Goal: Find specific page/section: Find specific page/section

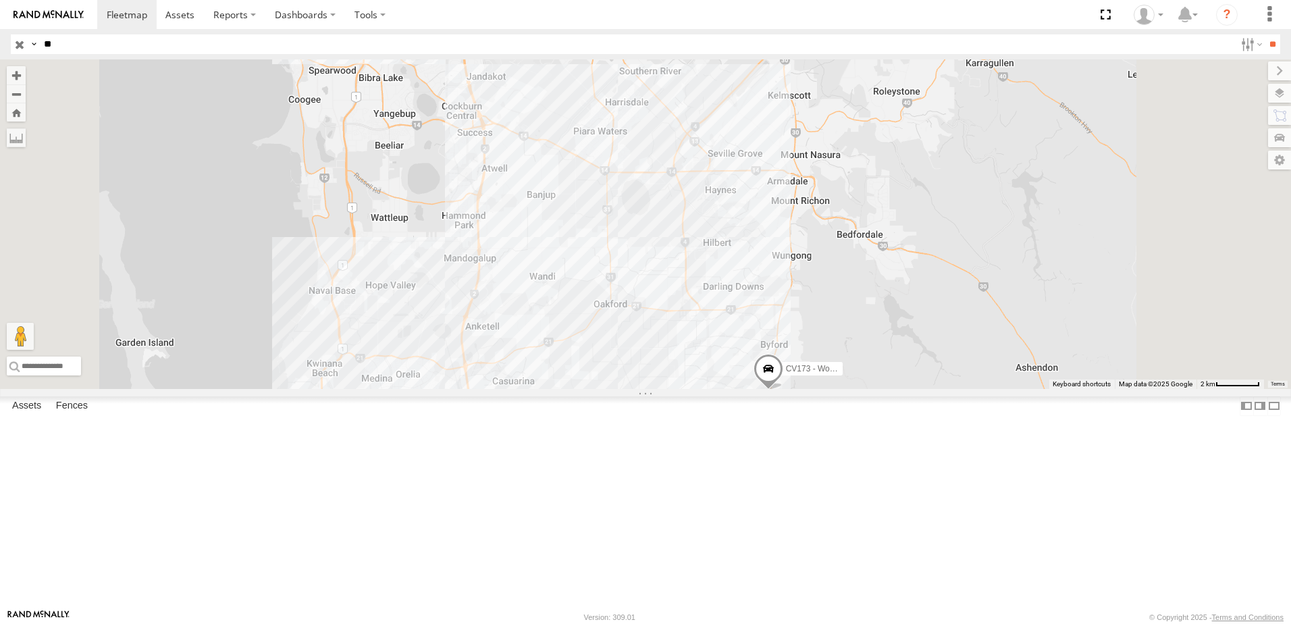
type input "*"
click at [1265, 34] on input "**" at bounding box center [1273, 44] width 16 height 20
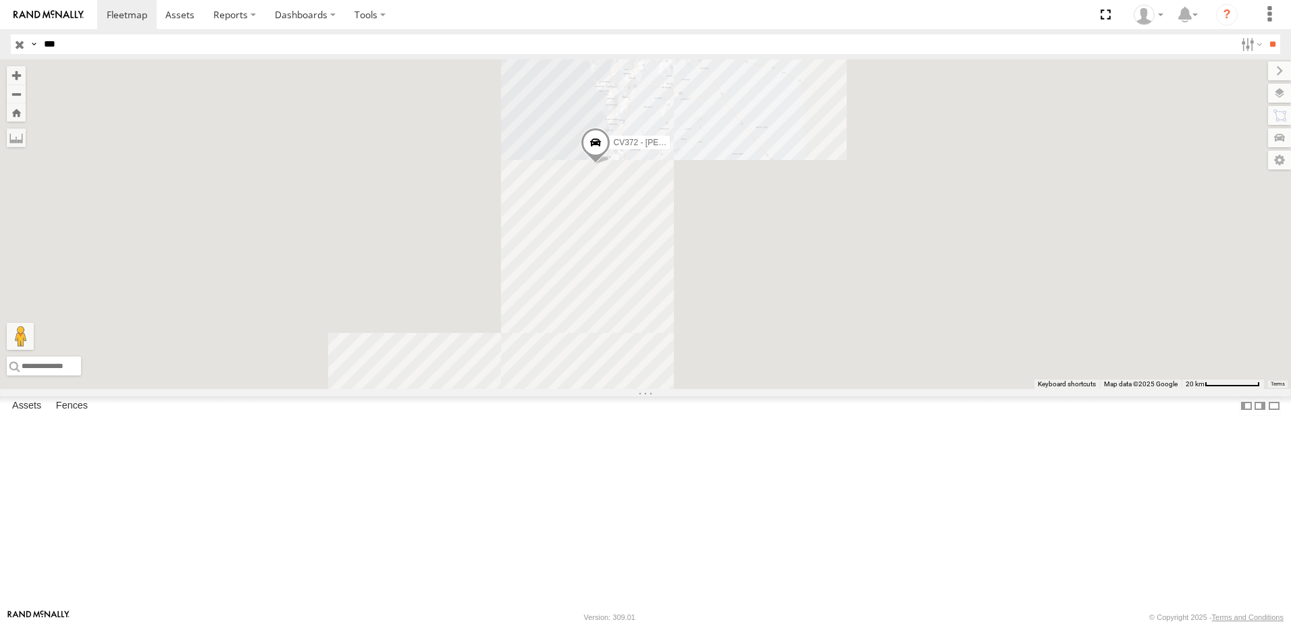
drag, startPoint x: 769, startPoint y: 301, endPoint x: 777, endPoint y: 174, distance: 126.6
click at [781, 177] on div "CV372 - [PERSON_NAME] CV361 - [PERSON_NAME]" at bounding box center [645, 224] width 1291 height 330
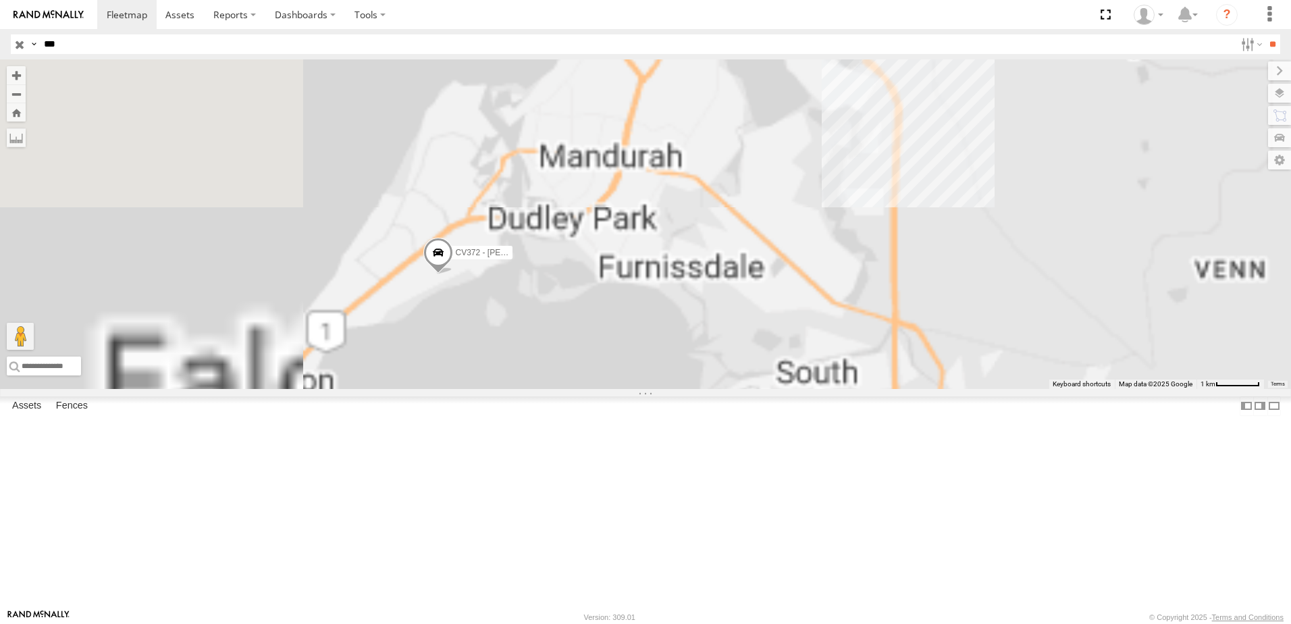
drag, startPoint x: 561, startPoint y: 290, endPoint x: 727, endPoint y: 231, distance: 176.5
click at [730, 238] on div "CV372 - [PERSON_NAME] CV361 - [PERSON_NAME]" at bounding box center [645, 224] width 1291 height 330
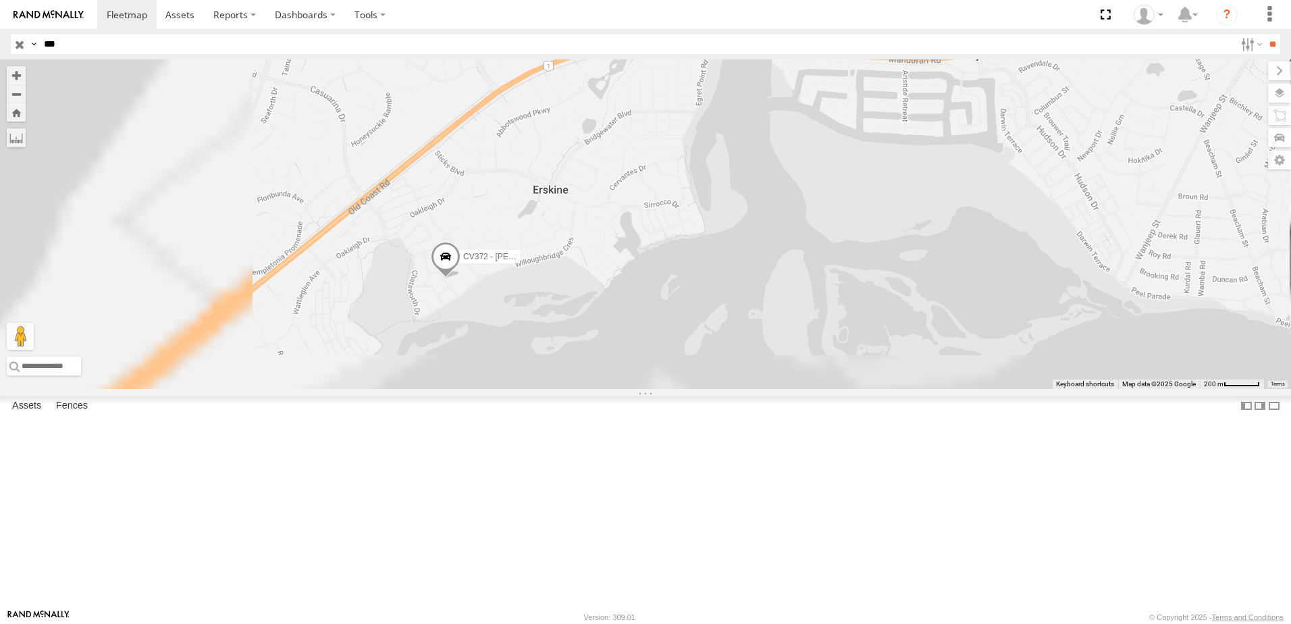
drag, startPoint x: 631, startPoint y: 363, endPoint x: 749, endPoint y: 184, distance: 214.5
click at [749, 197] on div "CV372 - [PERSON_NAME] CV361 - [PERSON_NAME]" at bounding box center [645, 224] width 1291 height 330
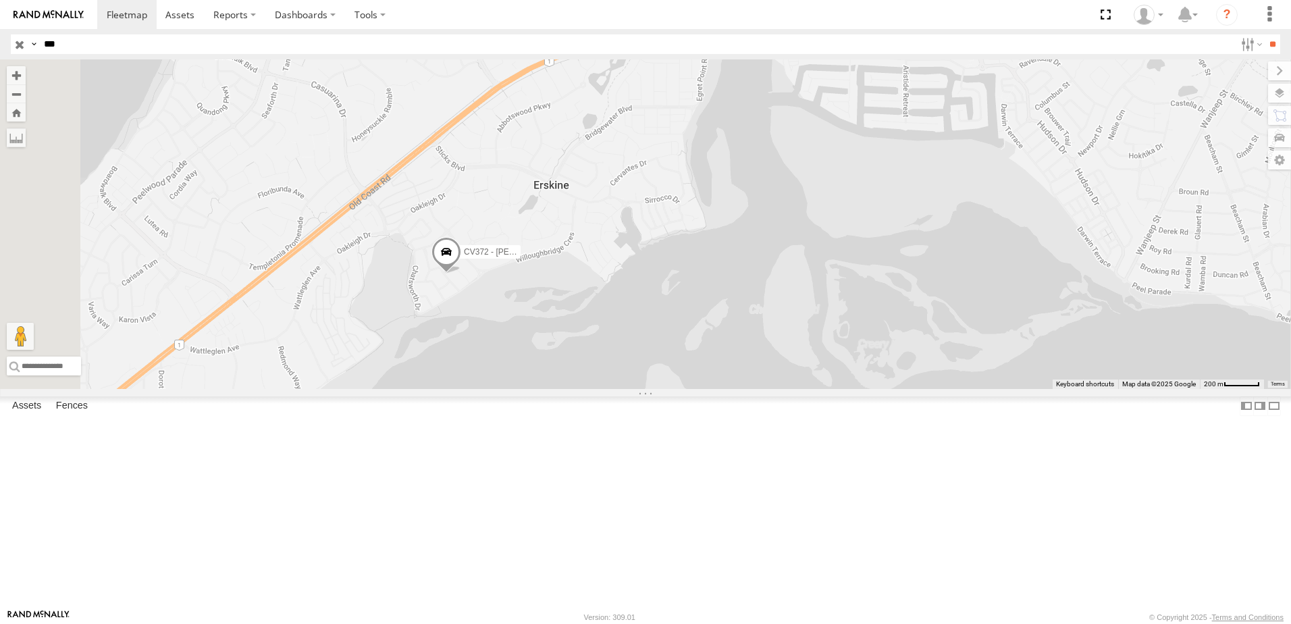
click at [0, 0] on div "Supervisors" at bounding box center [0, 0] width 0 height 0
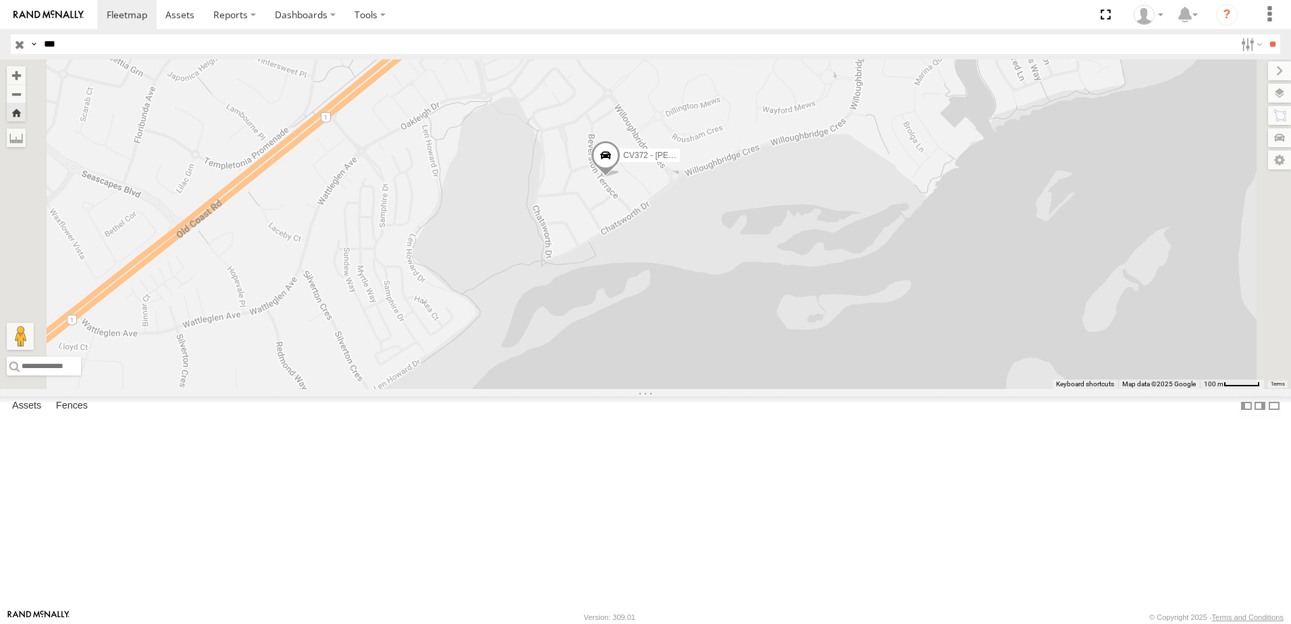
click at [621, 178] on span at bounding box center [606, 159] width 30 height 36
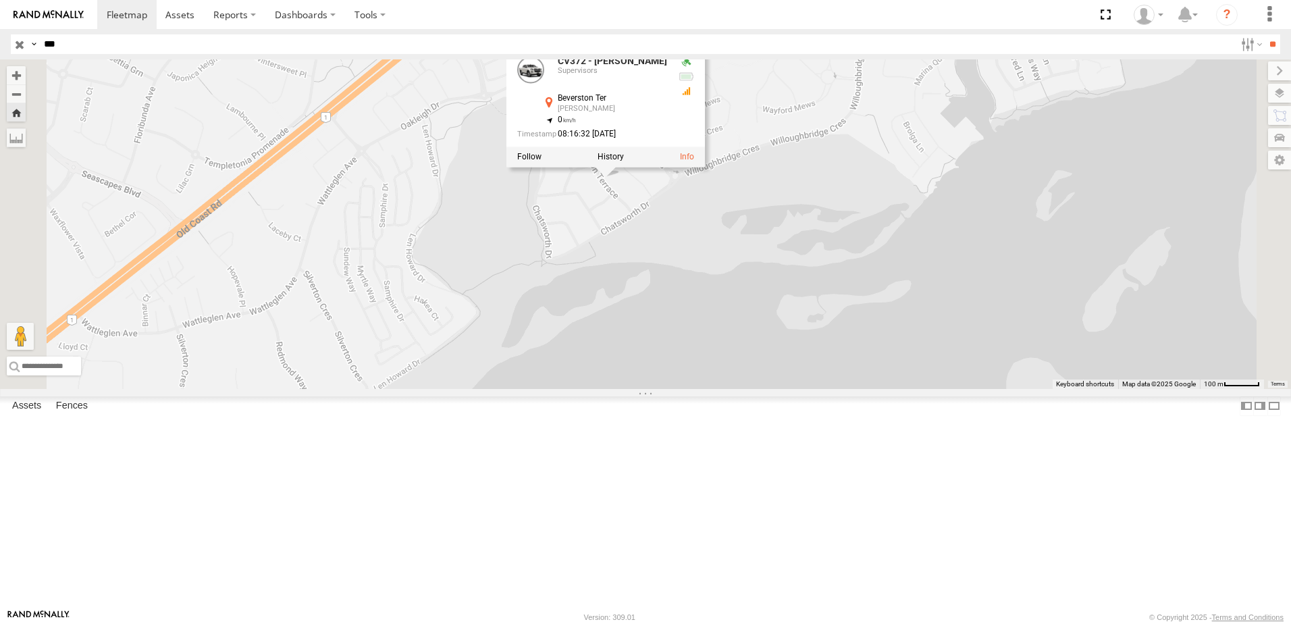
click at [786, 294] on div "CV372 - [PERSON_NAME] CV372 - [PERSON_NAME] Supervisors Beverston [PERSON_NAME]…" at bounding box center [645, 224] width 1291 height 330
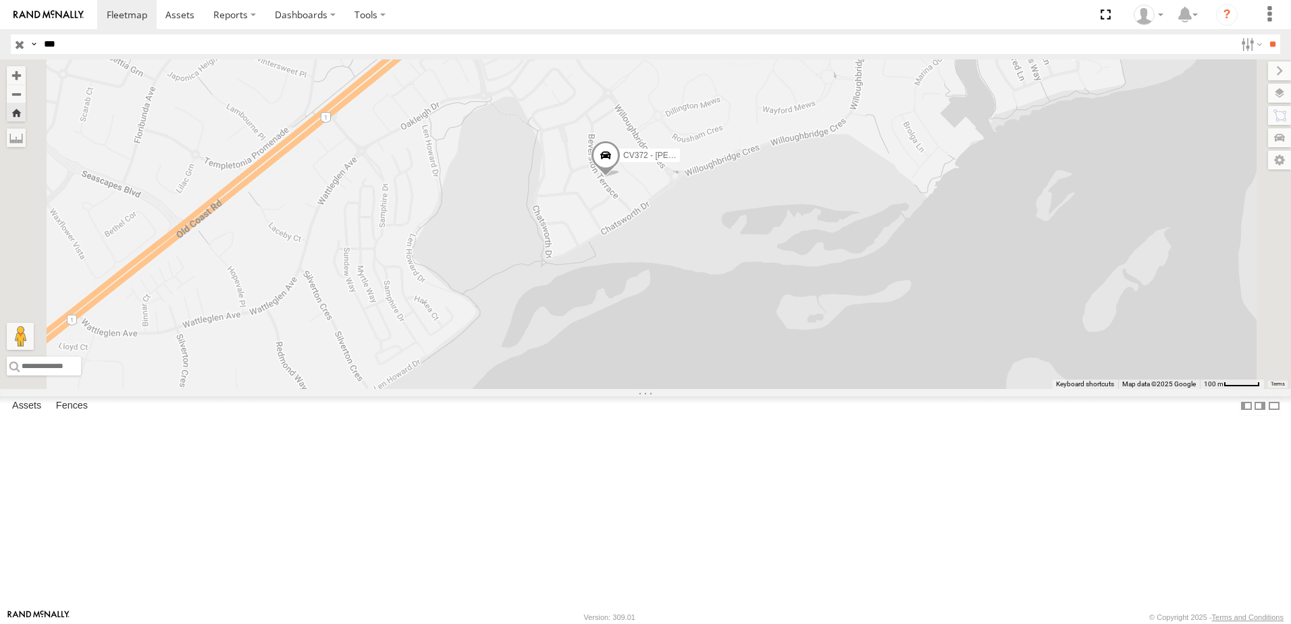
click at [621, 178] on span at bounding box center [606, 159] width 30 height 36
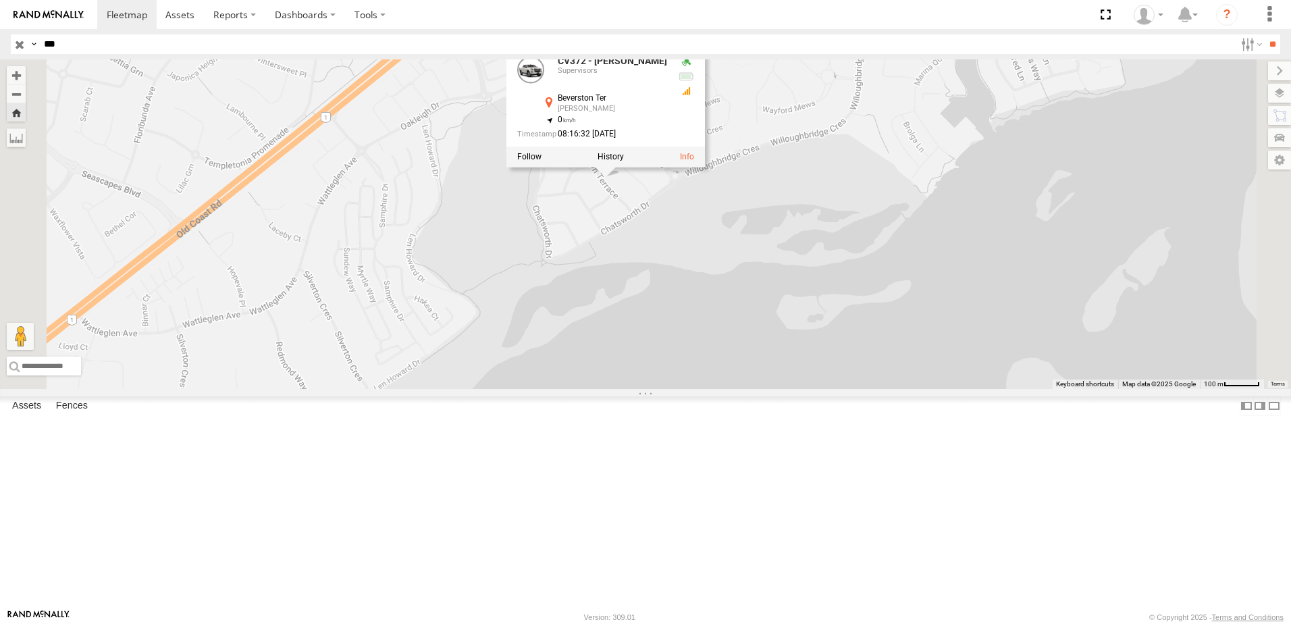
click at [65, 49] on input "***" at bounding box center [637, 44] width 1197 height 20
type input "*"
click at [1265, 34] on input "**" at bounding box center [1273, 44] width 16 height 20
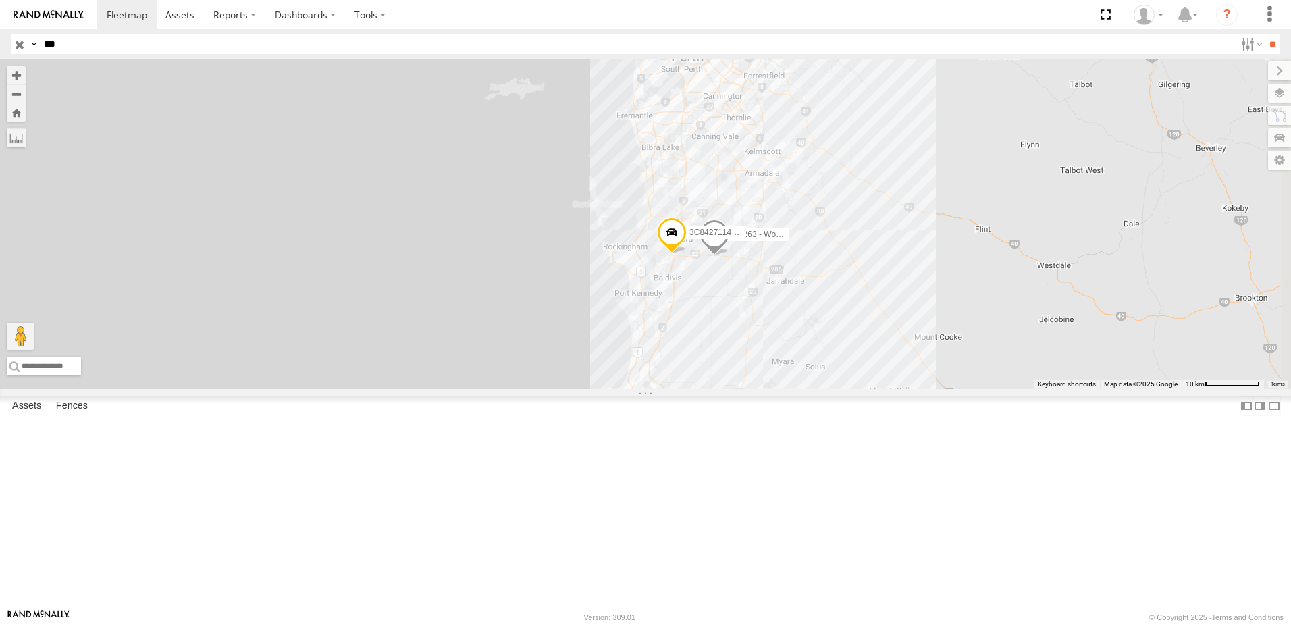
drag, startPoint x: 979, startPoint y: 213, endPoint x: 844, endPoint y: 405, distance: 234.1
click at [844, 389] on div "CV263 - Workshop 3C8427114310" at bounding box center [645, 224] width 1291 height 330
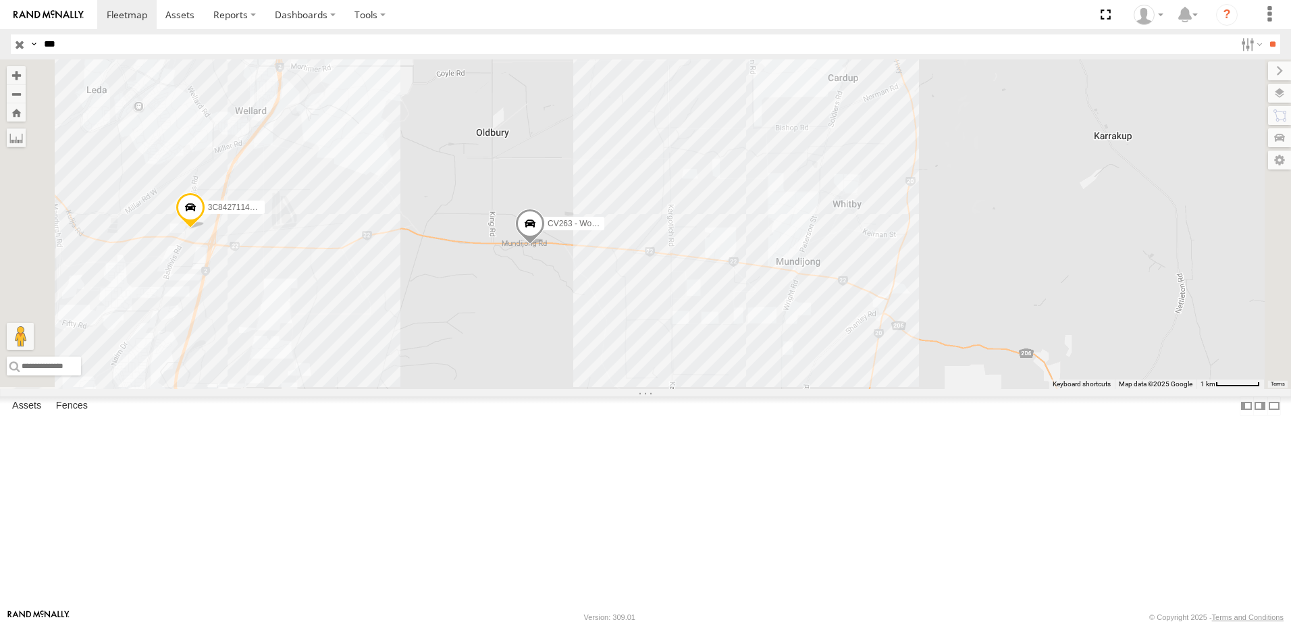
click at [545, 246] on span at bounding box center [530, 227] width 30 height 36
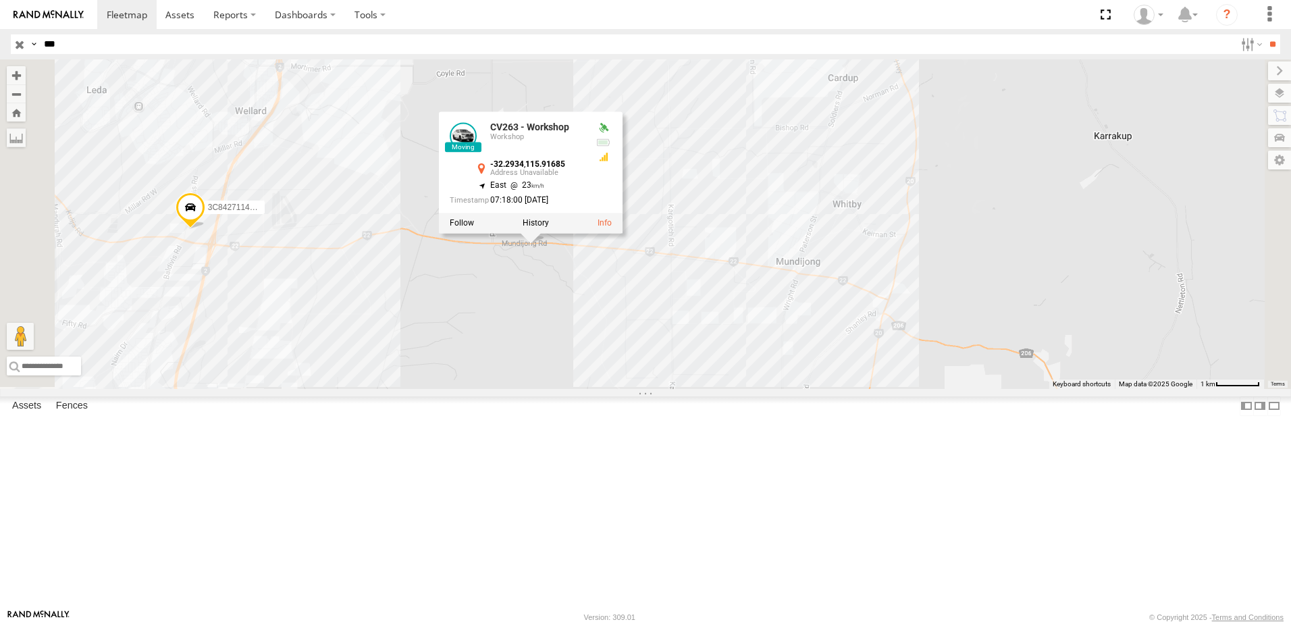
click at [637, 349] on div "CV263 - Workshop 3C8427114310 CV263 - Workshop Workshop -32.2934 , 115.91685 Ea…" at bounding box center [645, 224] width 1291 height 330
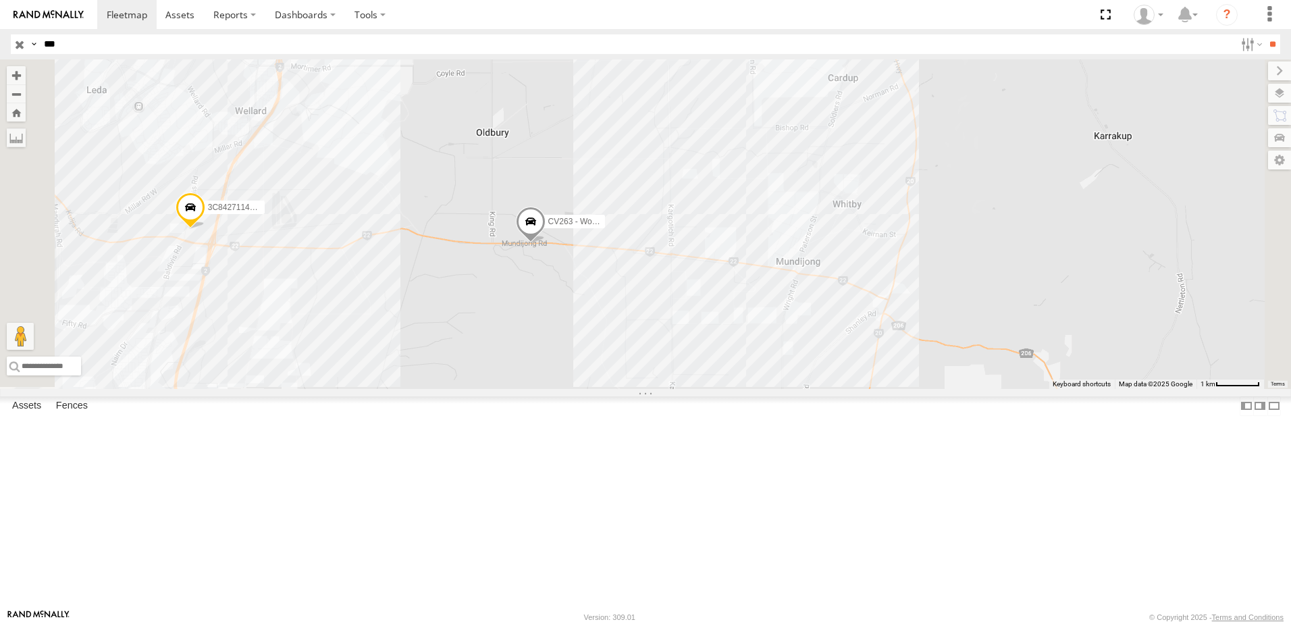
click at [546, 244] on span at bounding box center [531, 225] width 30 height 36
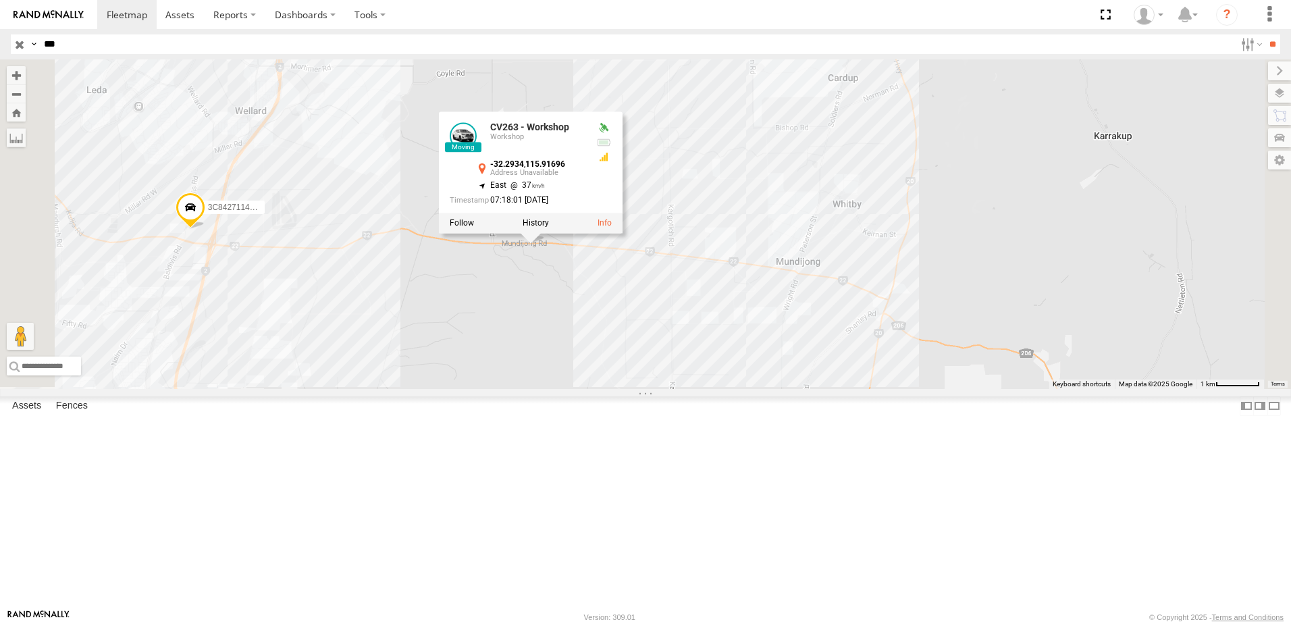
click at [623, 234] on div at bounding box center [531, 223] width 184 height 20
click at [474, 228] on label at bounding box center [462, 223] width 24 height 9
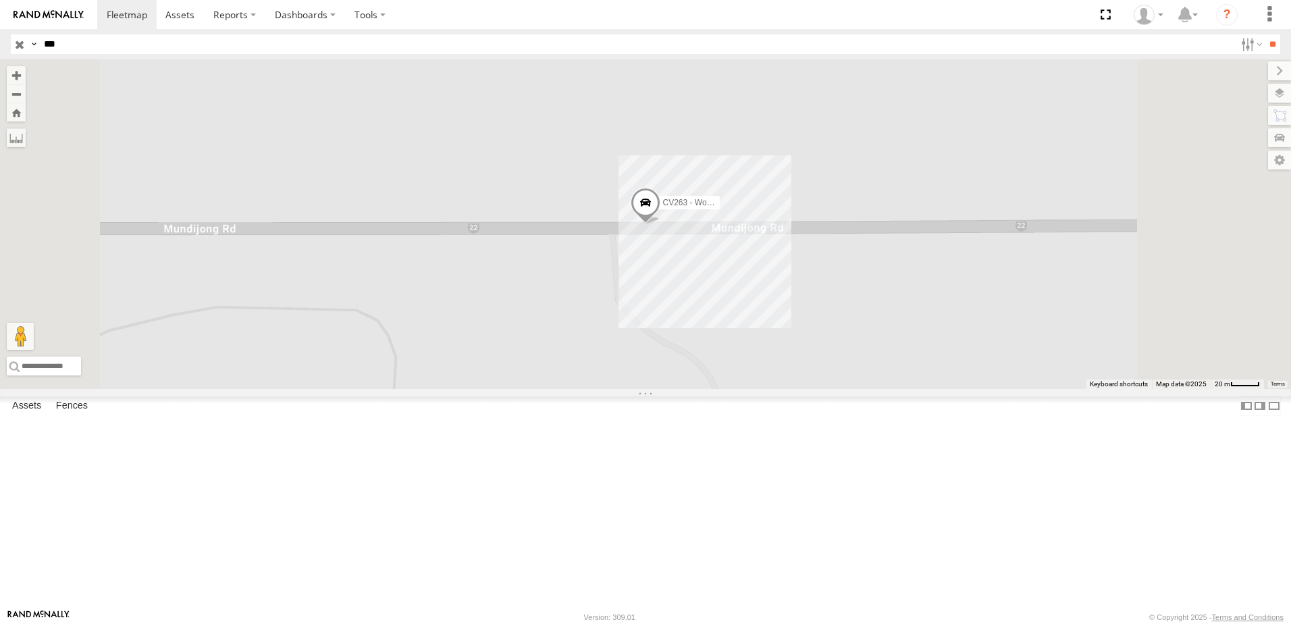
click at [661, 224] on span at bounding box center [646, 206] width 30 height 36
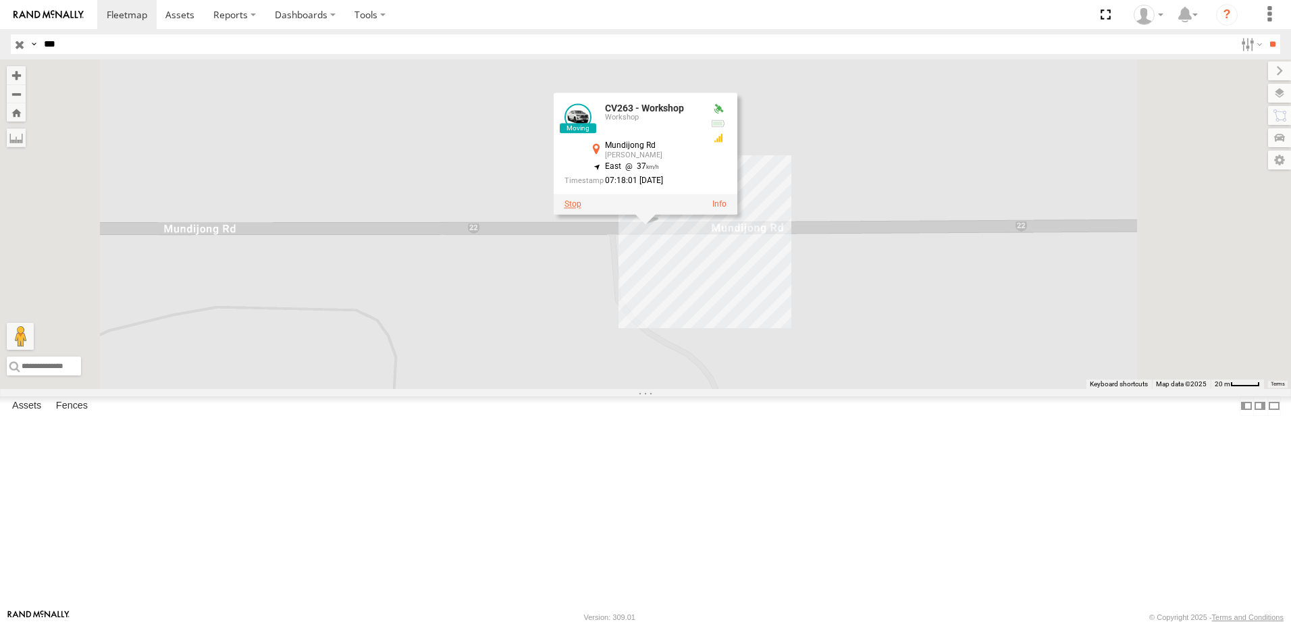
click at [582, 209] on label at bounding box center [573, 203] width 17 height 9
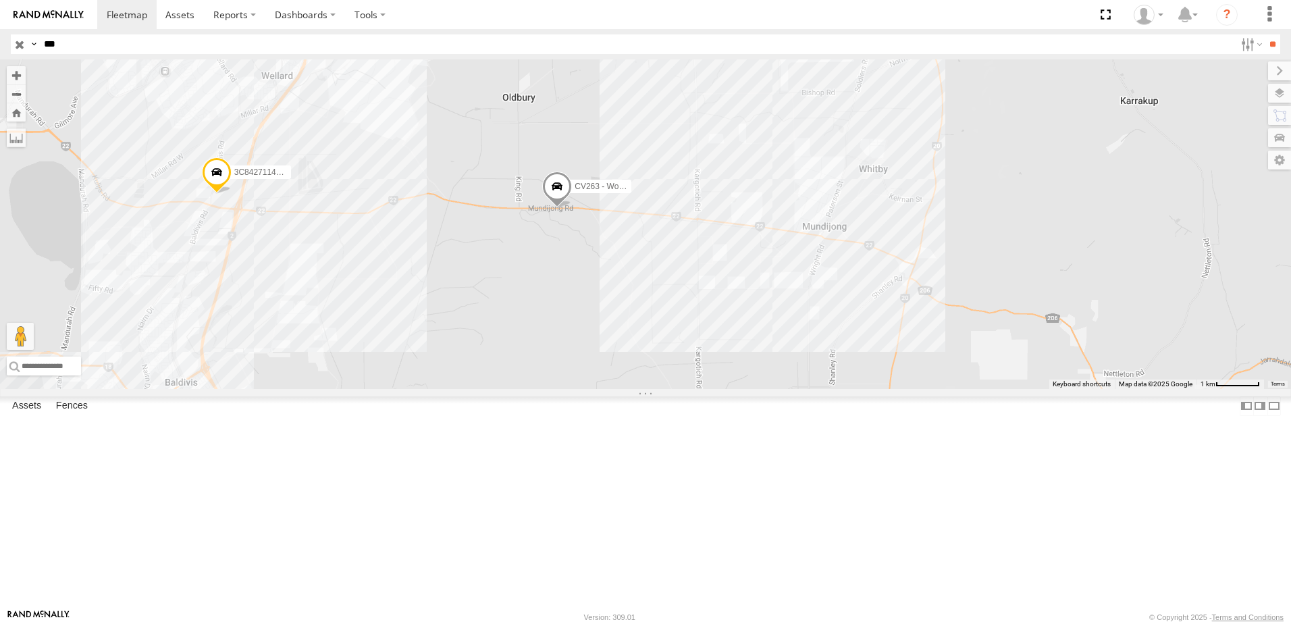
drag, startPoint x: 664, startPoint y: 382, endPoint x: 702, endPoint y: 332, distance: 63.2
click at [694, 344] on div "CV263 - Workshop 3C8427114310" at bounding box center [645, 224] width 1291 height 330
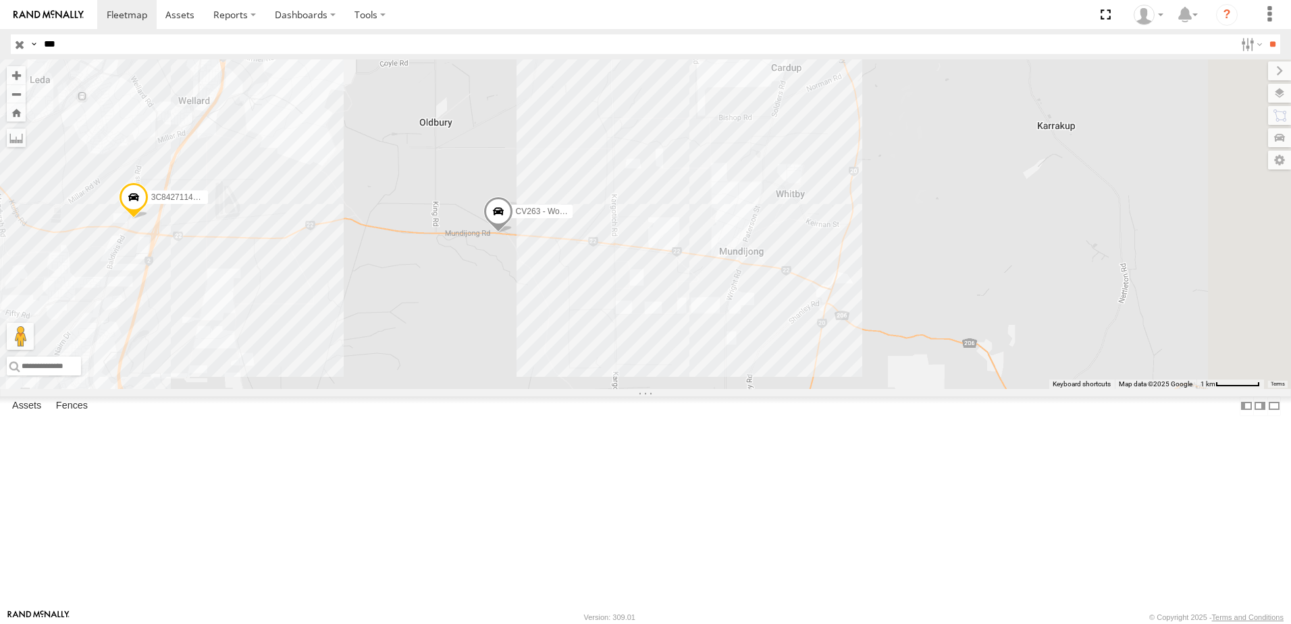
drag, startPoint x: 845, startPoint y: 171, endPoint x: 771, endPoint y: 197, distance: 78.2
click at [771, 197] on div "CV263 - Workshop 3C8427114310" at bounding box center [645, 224] width 1291 height 330
click at [983, 103] on div "CV263 - Workshop" at bounding box center [645, 224] width 1291 height 330
click at [1063, 112] on div "CV263 - Workshop Cardup Yard Wormall Civil Headquarters 46" at bounding box center [645, 224] width 1291 height 330
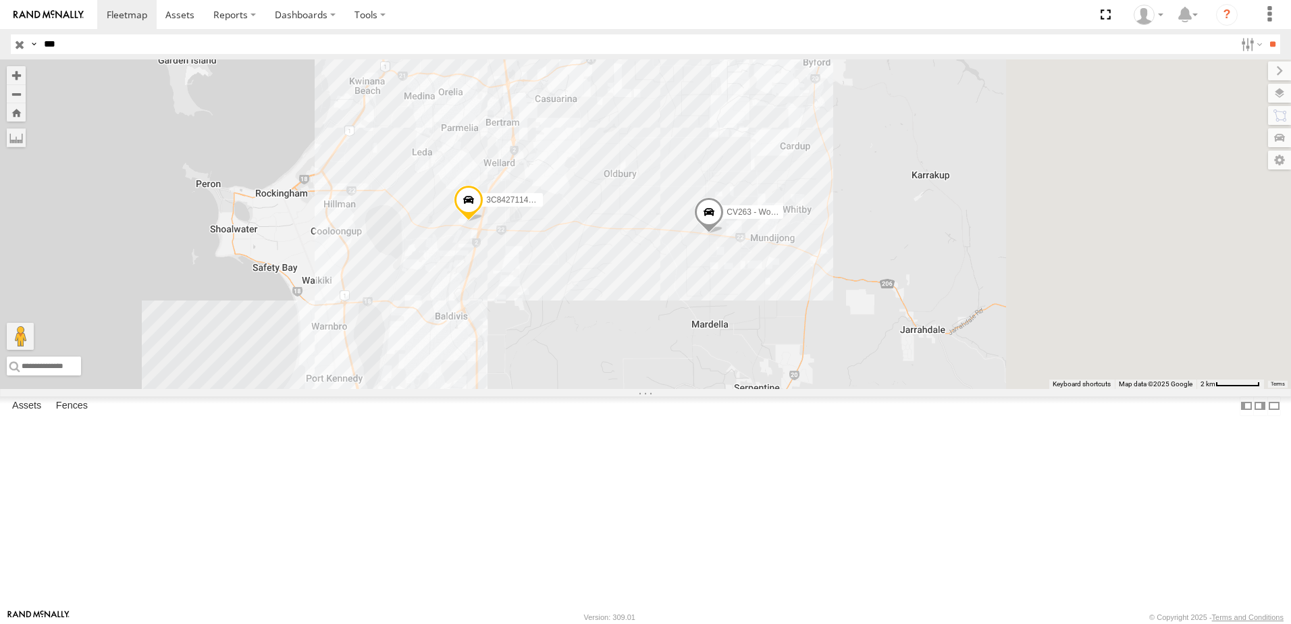
drag, startPoint x: 1065, startPoint y: 276, endPoint x: 1049, endPoint y: 300, distance: 29.2
click at [1049, 300] on div "CV263 - Workshop 3C8427114310" at bounding box center [645, 224] width 1291 height 330
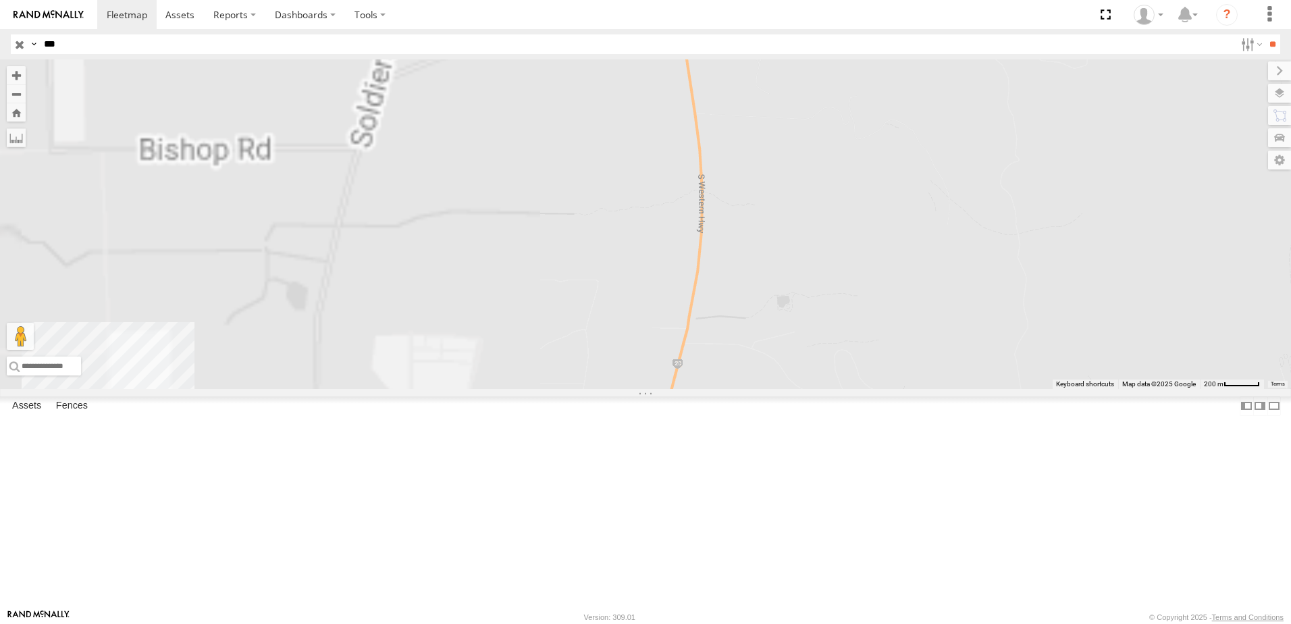
drag, startPoint x: 942, startPoint y: 292, endPoint x: 1200, endPoint y: 307, distance: 258.5
click at [1200, 307] on div "CV263 - Workshop 3C8427114310" at bounding box center [645, 224] width 1291 height 330
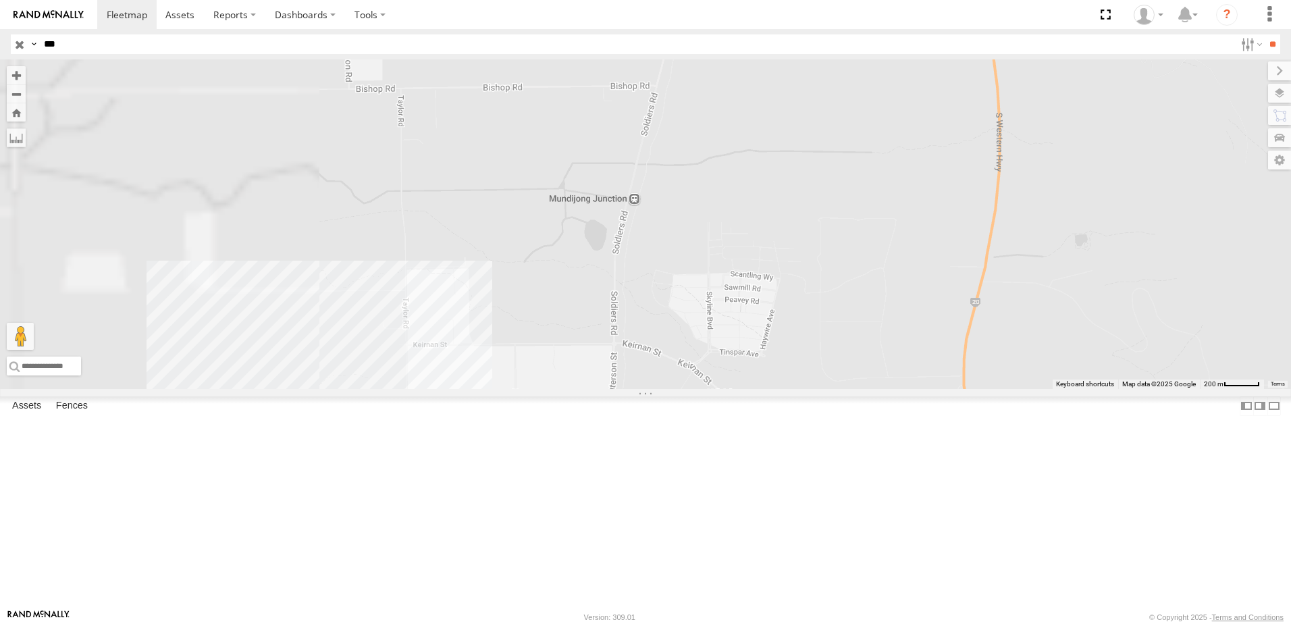
drag, startPoint x: 1198, startPoint y: 300, endPoint x: 1204, endPoint y: 293, distance: 9.1
click at [1205, 297] on div "CV263 - Workshop 3C8427114310" at bounding box center [645, 224] width 1291 height 330
drag, startPoint x: 1003, startPoint y: 274, endPoint x: 1150, endPoint y: 209, distance: 161.2
click at [1150, 209] on div "CV263 - Workshop 3C8427114310" at bounding box center [645, 224] width 1291 height 330
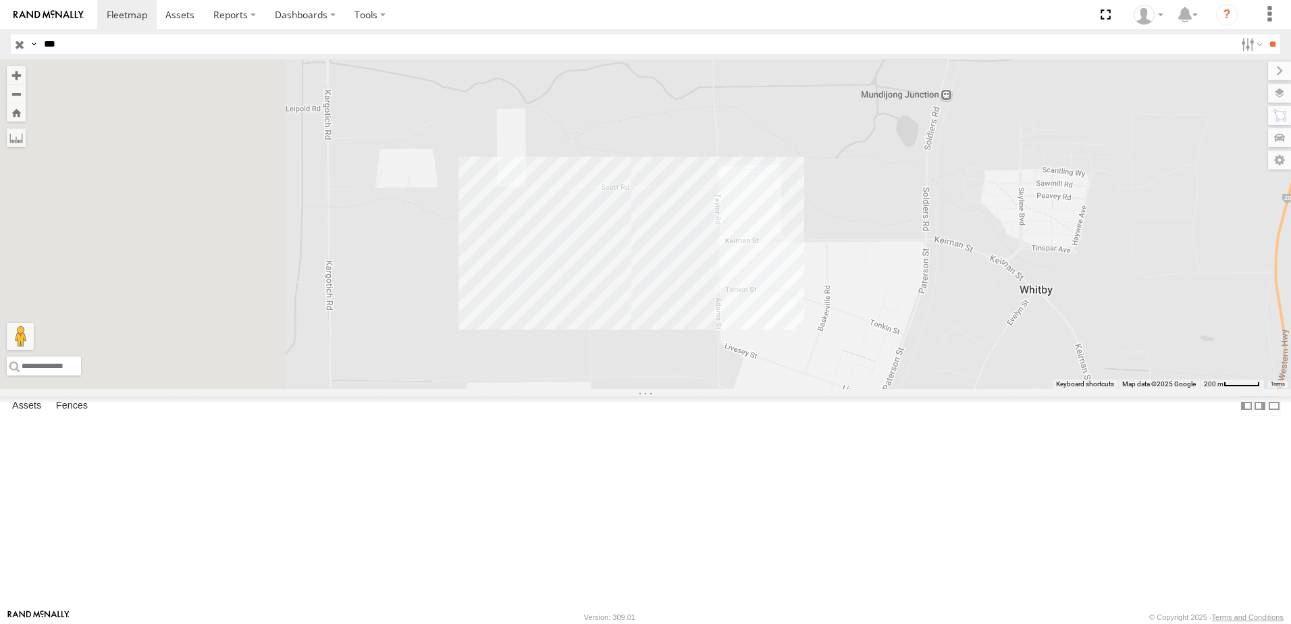
drag, startPoint x: 1076, startPoint y: 223, endPoint x: 1208, endPoint y: 201, distance: 133.6
click at [1208, 201] on div "CV263 - Workshop 3C8427114310" at bounding box center [645, 224] width 1291 height 330
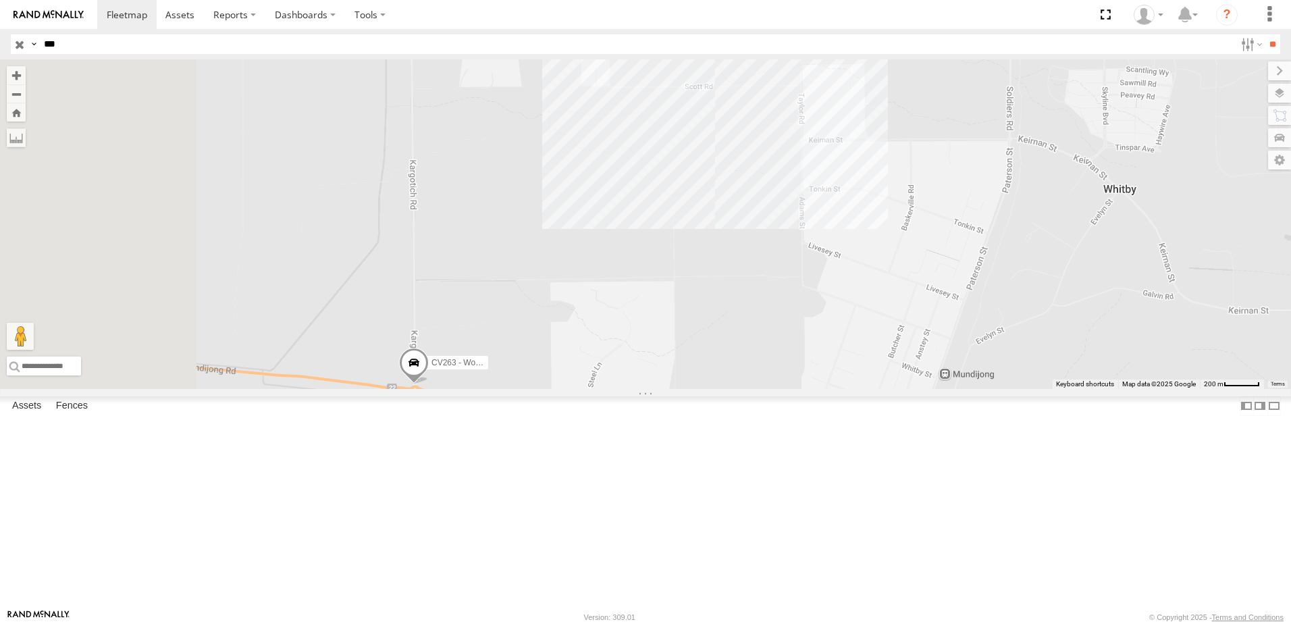
drag, startPoint x: 1199, startPoint y: 175, endPoint x: 1216, endPoint y: 143, distance: 36.0
click at [1216, 143] on div "CV263 - Workshop 3C8427114310" at bounding box center [645, 224] width 1291 height 330
click at [429, 385] on span at bounding box center [414, 367] width 30 height 36
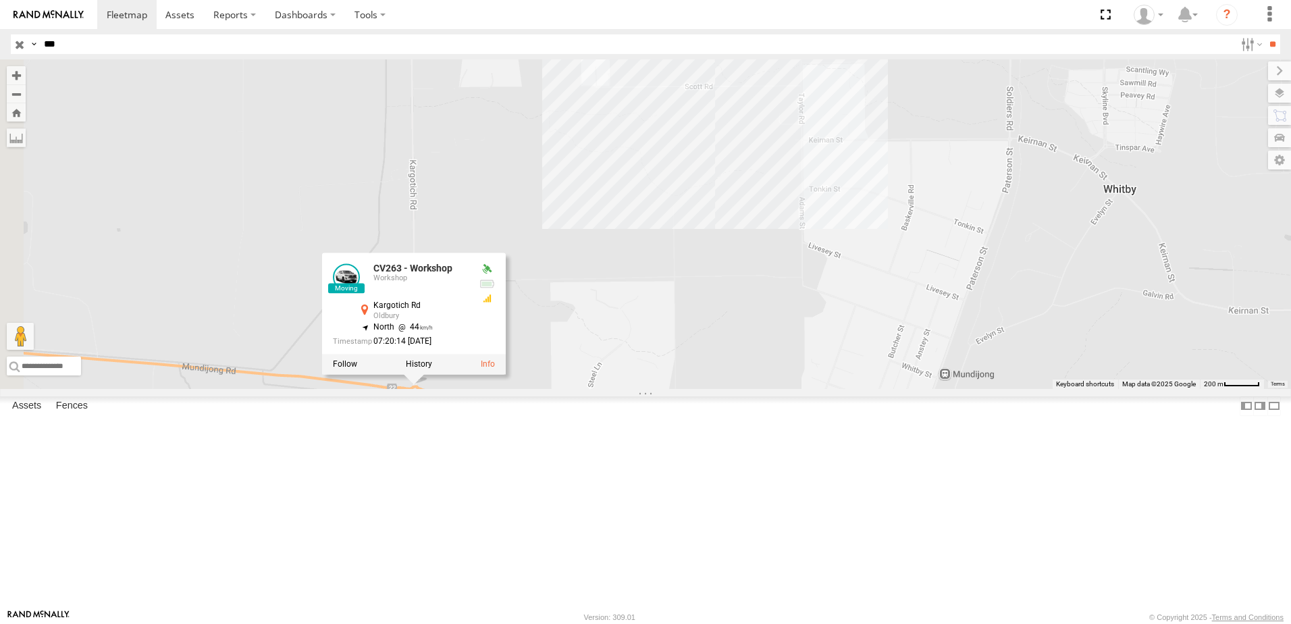
click at [721, 389] on div "CV263 - Workshop 3C8427114310 CV263 - Workshop Workshop Kargotich Rd Oldbury -3…" at bounding box center [645, 224] width 1291 height 330
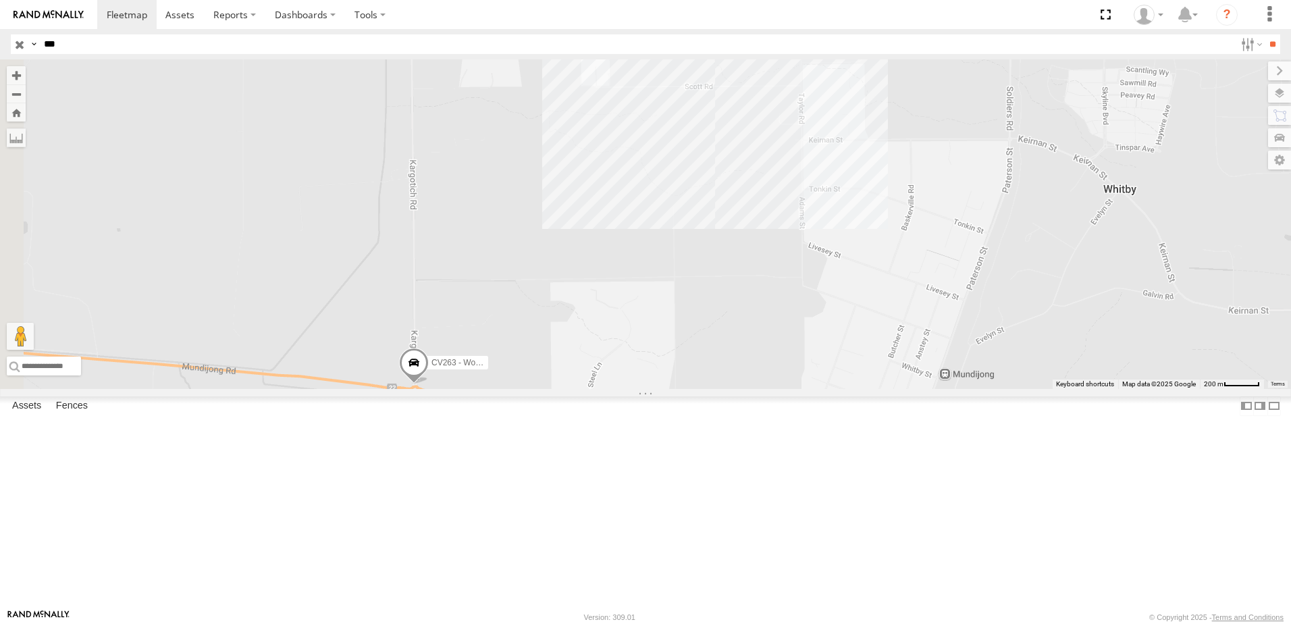
click at [105, 45] on input "***" at bounding box center [637, 44] width 1197 height 20
type input "*"
click at [1265, 34] on input "**" at bounding box center [1273, 44] width 16 height 20
click at [0, 0] on div "CV372 - [PERSON_NAME]" at bounding box center [0, 0] width 0 height 0
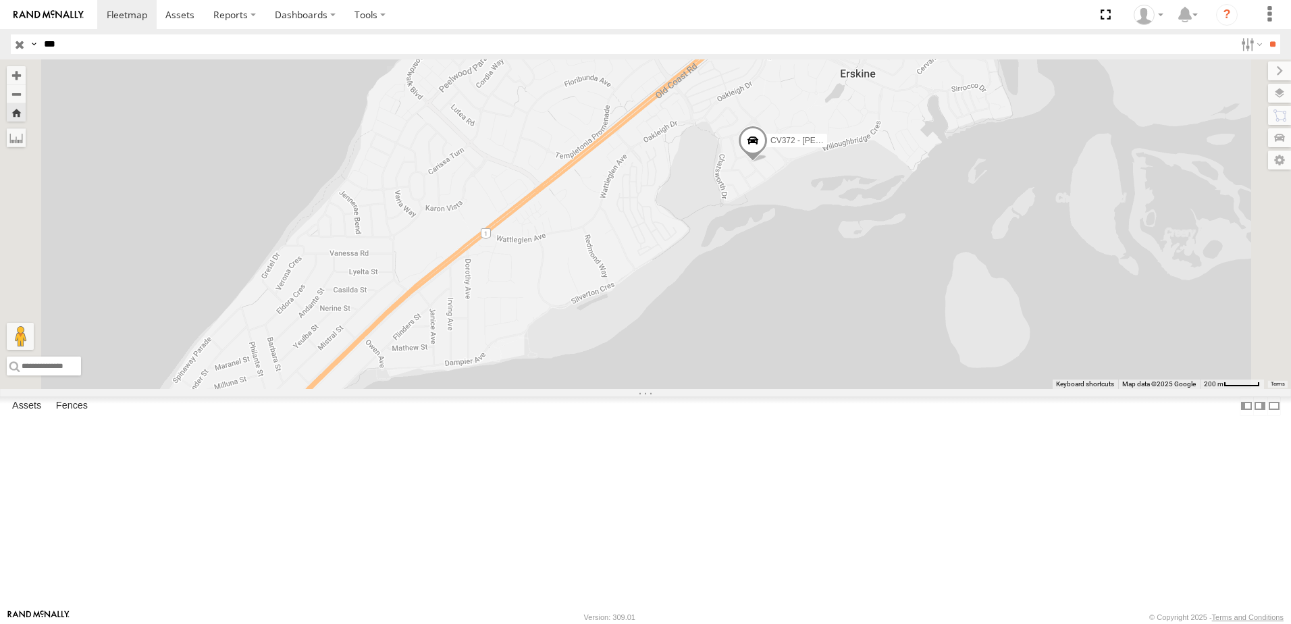
click at [95, 40] on input "***" at bounding box center [637, 44] width 1197 height 20
type input "*"
type input "***"
click at [1265, 34] on input "**" at bounding box center [1273, 44] width 16 height 20
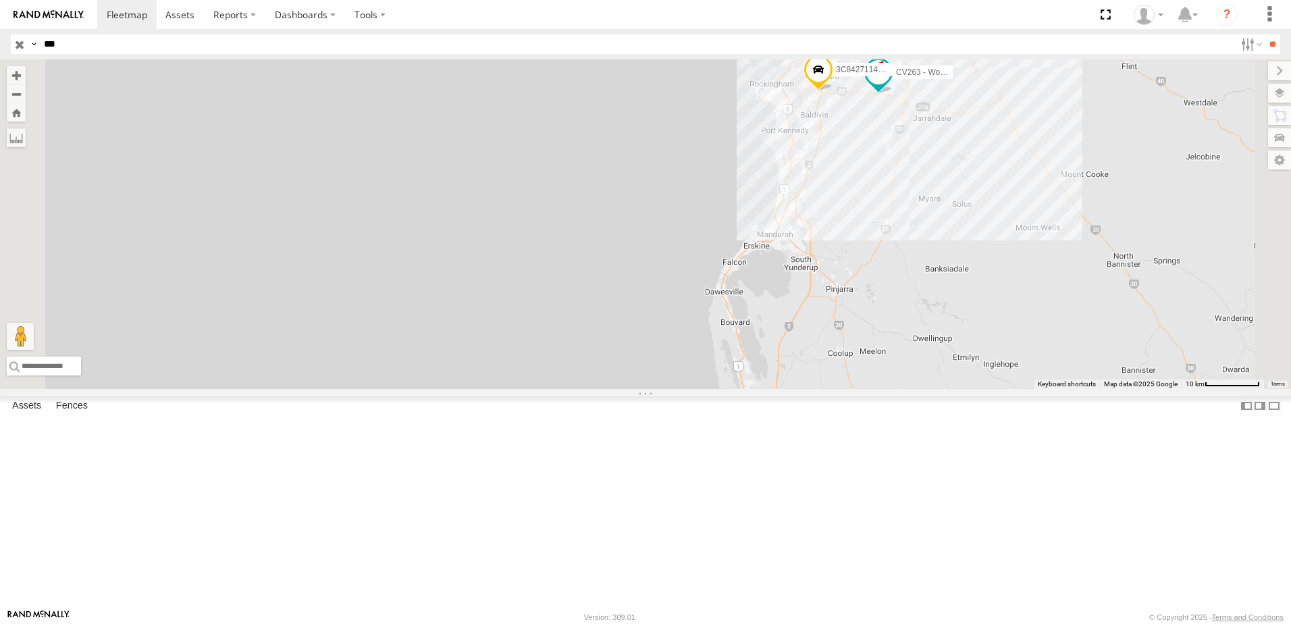
drag, startPoint x: 1066, startPoint y: 205, endPoint x: 869, endPoint y: 293, distance: 215.6
click at [869, 293] on div "CV263 - Workshop 3C8427114310" at bounding box center [645, 224] width 1291 height 330
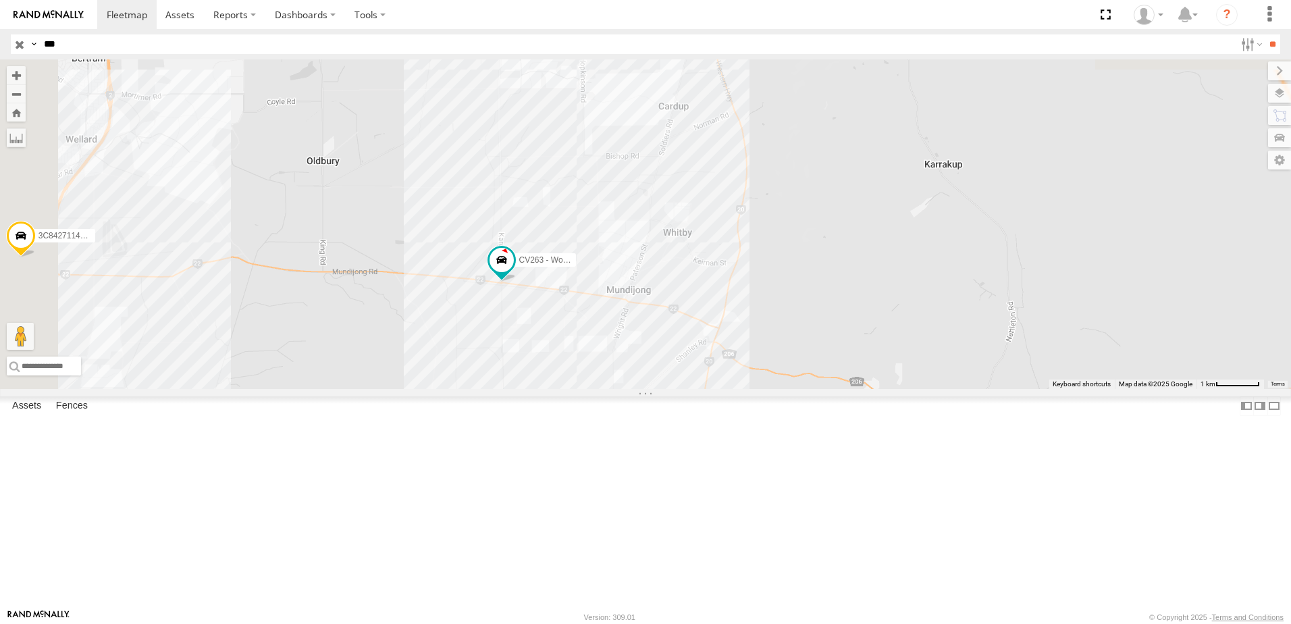
drag, startPoint x: 692, startPoint y: 195, endPoint x: 816, endPoint y: 421, distance: 258.2
click at [816, 389] on div "CV263 - Workshop 3C8427114310" at bounding box center [645, 224] width 1291 height 330
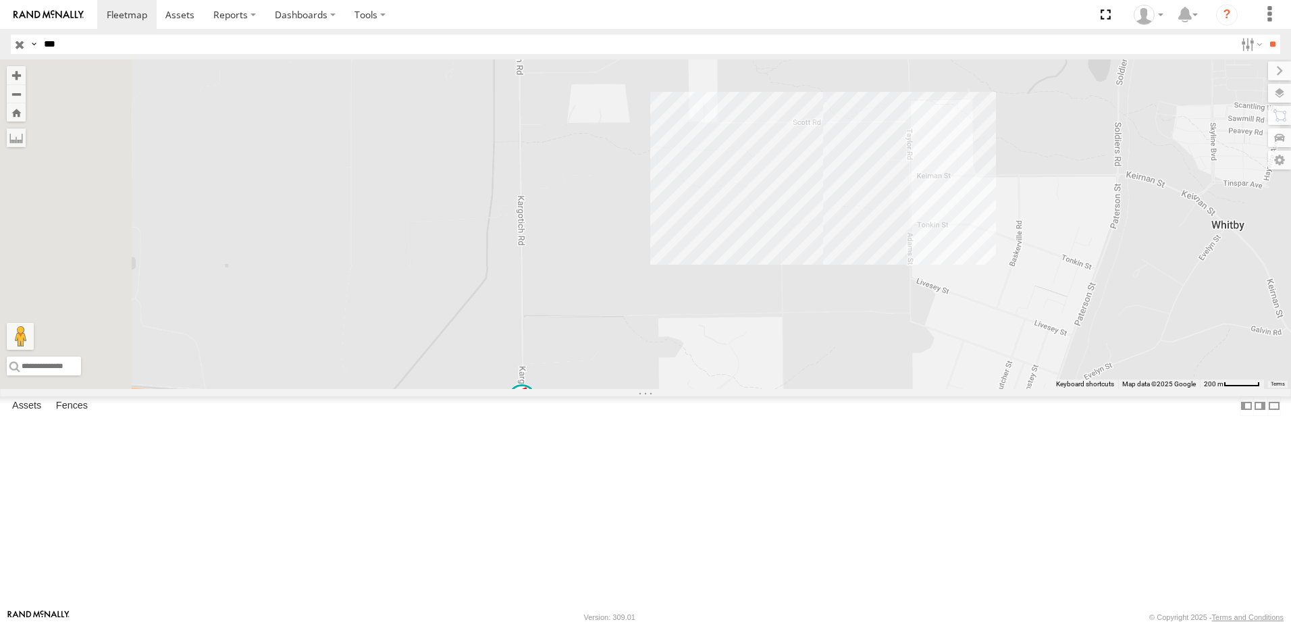
drag, startPoint x: 650, startPoint y: 378, endPoint x: 958, endPoint y: 367, distance: 308.9
click at [958, 389] on div "CV263 - Workshop 3C8427114310" at bounding box center [645, 224] width 1291 height 330
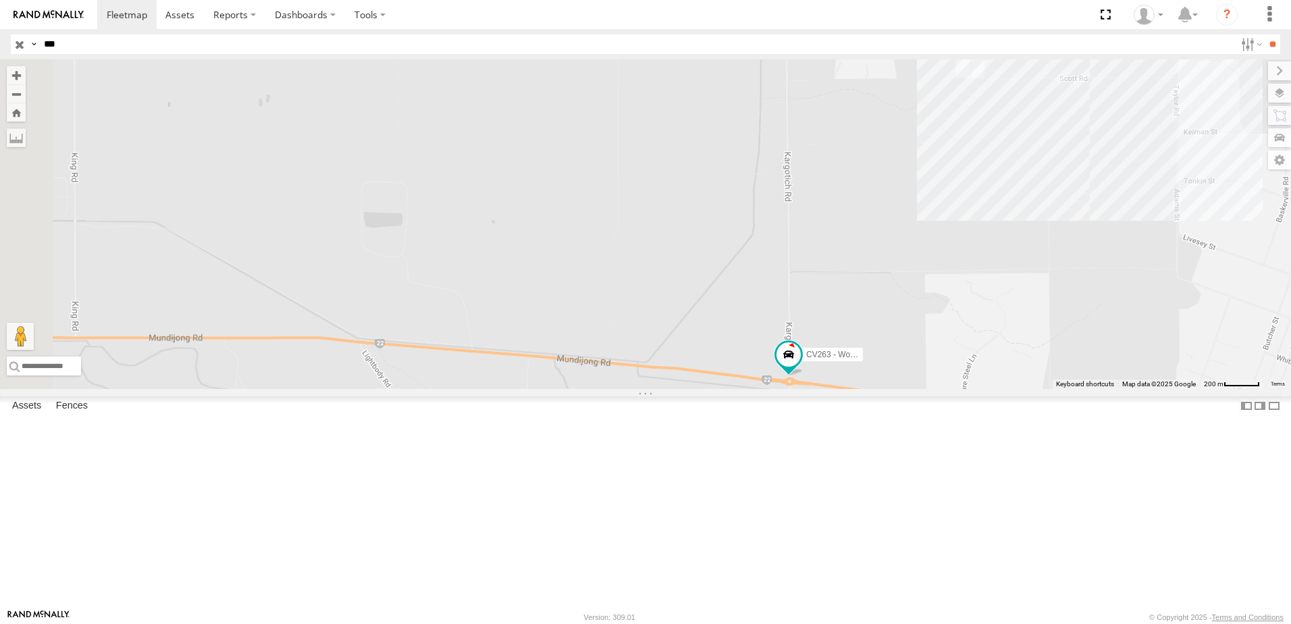
drag, startPoint x: 858, startPoint y: 444, endPoint x: 773, endPoint y: 391, distance: 99.9
click at [774, 389] on div "CV263 - Workshop 3C8427114310" at bounding box center [645, 224] width 1291 height 330
